Goal: Check status: Check status

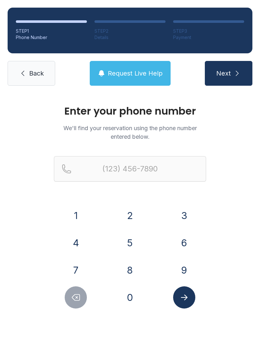
click at [133, 270] on button "8" at bounding box center [130, 270] width 22 height 22
click at [131, 297] on button "0" at bounding box center [130, 297] width 22 height 22
click at [191, 210] on button "3" at bounding box center [184, 215] width 22 height 22
click at [130, 270] on button "8" at bounding box center [130, 270] width 22 height 22
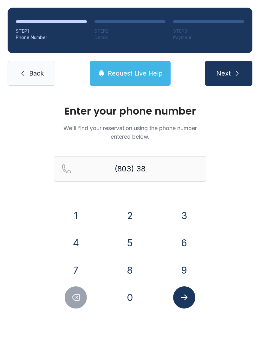
click at [75, 214] on button "1" at bounding box center [76, 215] width 22 height 22
click at [131, 244] on button "5" at bounding box center [130, 243] width 22 height 22
click at [76, 216] on button "1" at bounding box center [76, 215] width 22 height 22
click at [130, 249] on button "5" at bounding box center [130, 243] width 22 height 22
click at [76, 217] on button "1" at bounding box center [76, 215] width 22 height 22
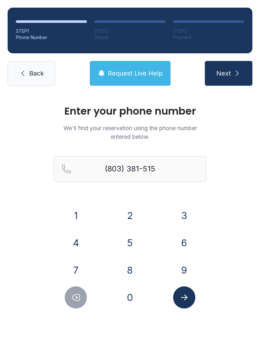
type input "[PHONE_NUMBER]"
click at [186, 297] on icon "Submit lookup form" at bounding box center [184, 298] width 7 height 6
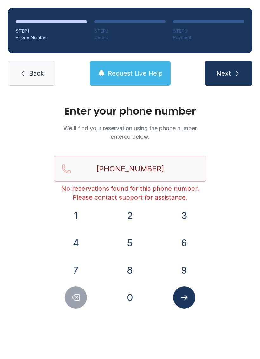
click at [35, 74] on span "Back" at bounding box center [36, 73] width 15 height 9
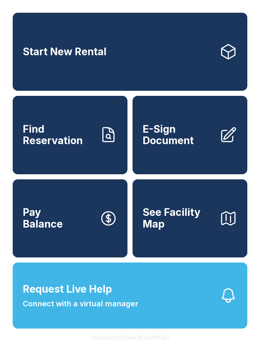
click at [82, 236] on button "Pay Balance" at bounding box center [70, 218] width 115 height 78
